Goal: Navigation & Orientation: Find specific page/section

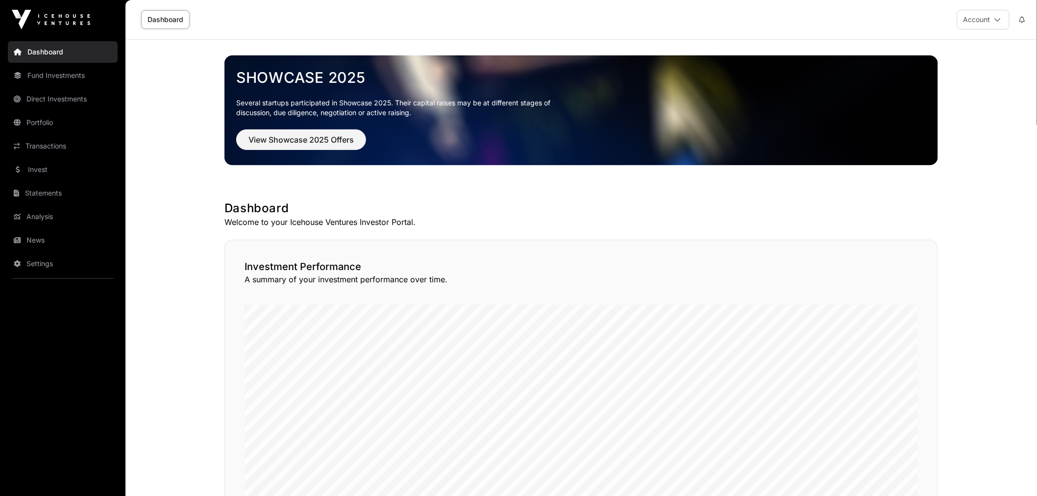
click at [70, 124] on link "Portfolio" at bounding box center [63, 123] width 110 height 22
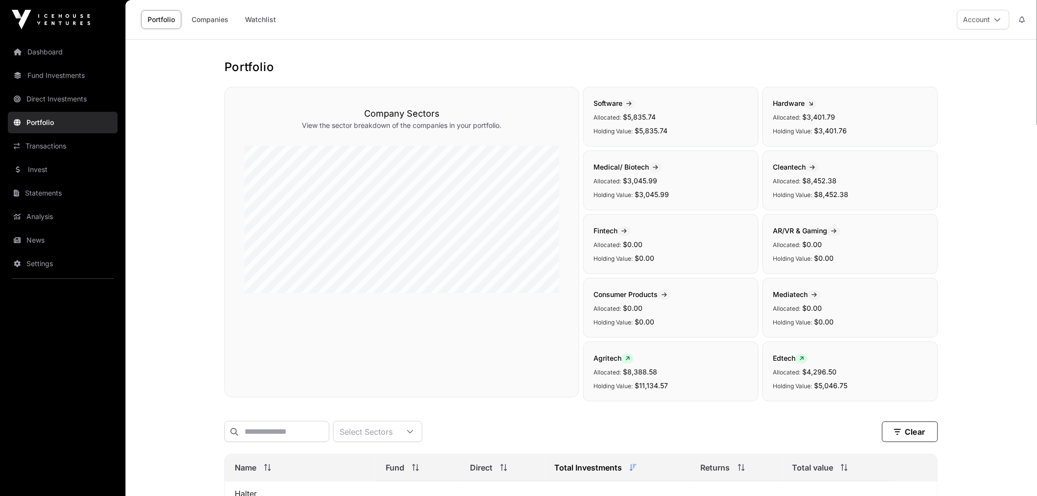
click at [274, 14] on link "Watchlist" at bounding box center [261, 19] width 44 height 19
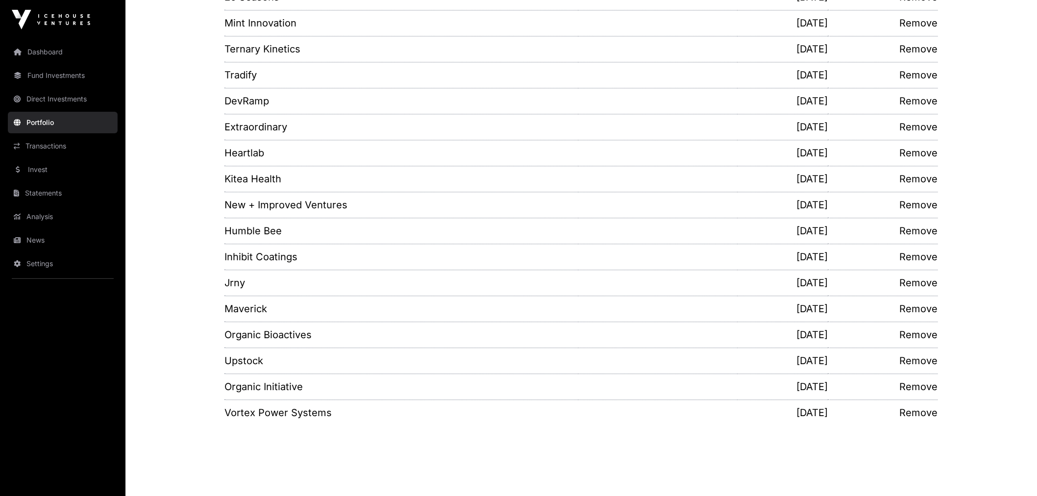
scroll to position [820, 0]
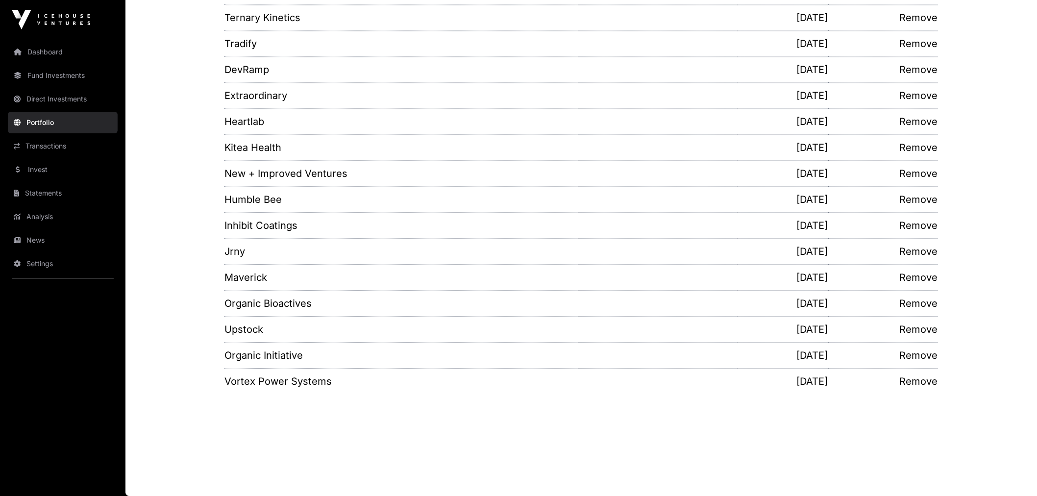
click at [47, 169] on link "Invest" at bounding box center [63, 170] width 110 height 22
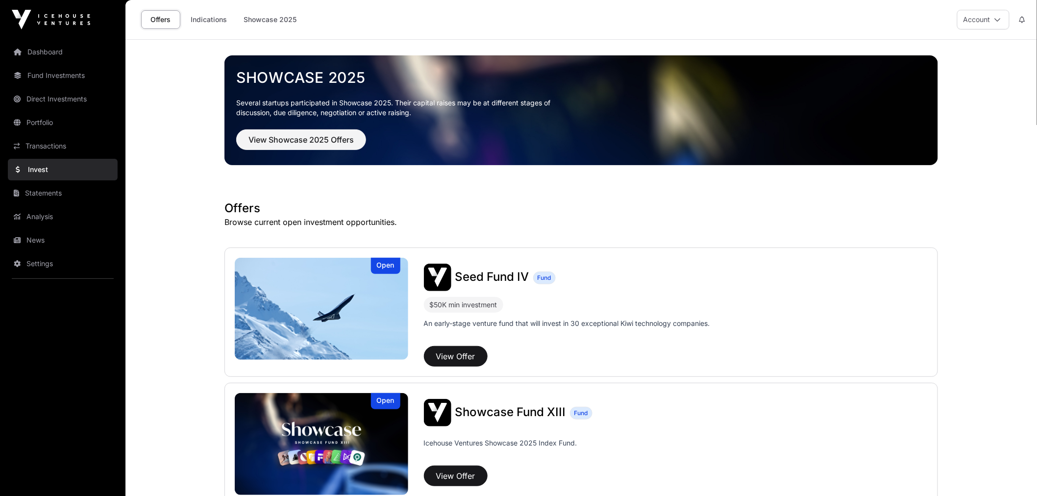
drag, startPoint x: 202, startPoint y: 219, endPoint x: 195, endPoint y: 48, distance: 171.2
click at [216, 18] on link "Indications" at bounding box center [208, 19] width 49 height 19
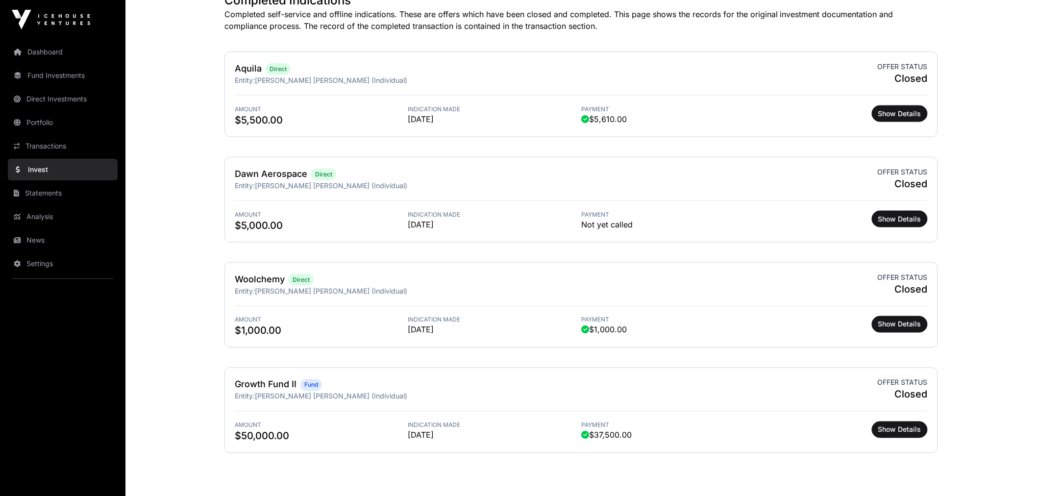
scroll to position [513, 0]
